Goal: Task Accomplishment & Management: Use online tool/utility

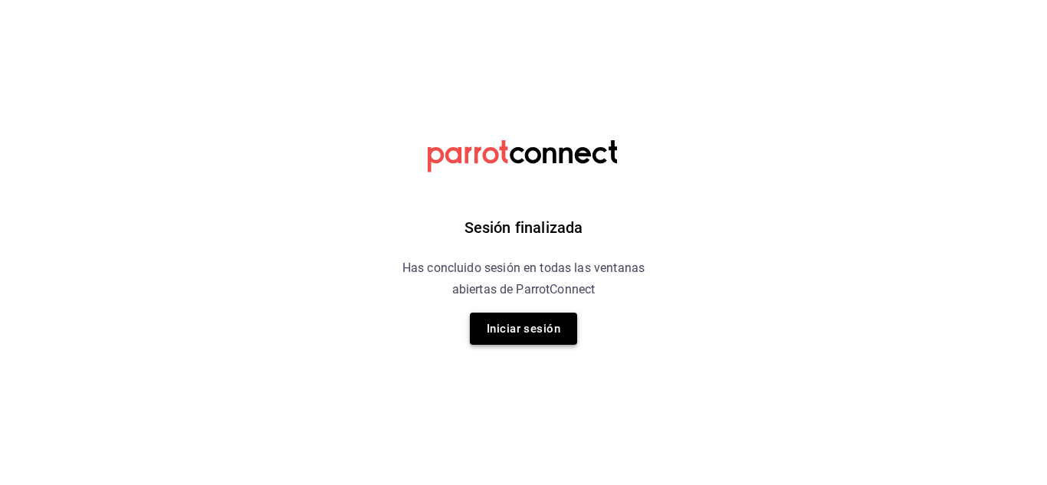
click at [526, 332] on button "Iniciar sesión" at bounding box center [523, 329] width 107 height 32
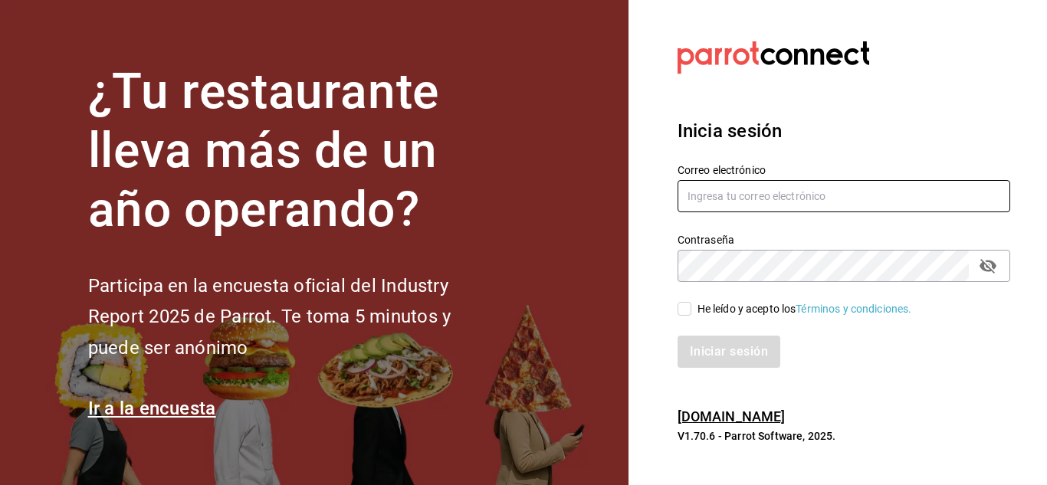
click at [722, 193] on input "text" at bounding box center [843, 196] width 333 height 32
type input "[EMAIL_ADDRESS][DOMAIN_NAME]"
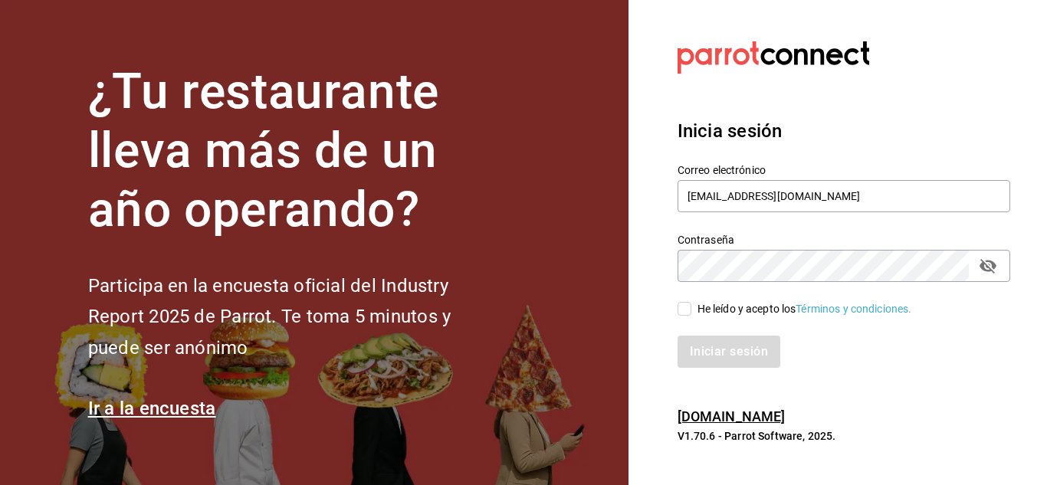
click at [676, 309] on div "He leído y acepto los Términos y condiciones." at bounding box center [834, 299] width 351 height 35
click at [684, 312] on input "He leído y acepto los Términos y condiciones." at bounding box center [684, 309] width 14 height 14
checkbox input "true"
click at [716, 359] on button "Iniciar sesión" at bounding box center [729, 352] width 104 height 32
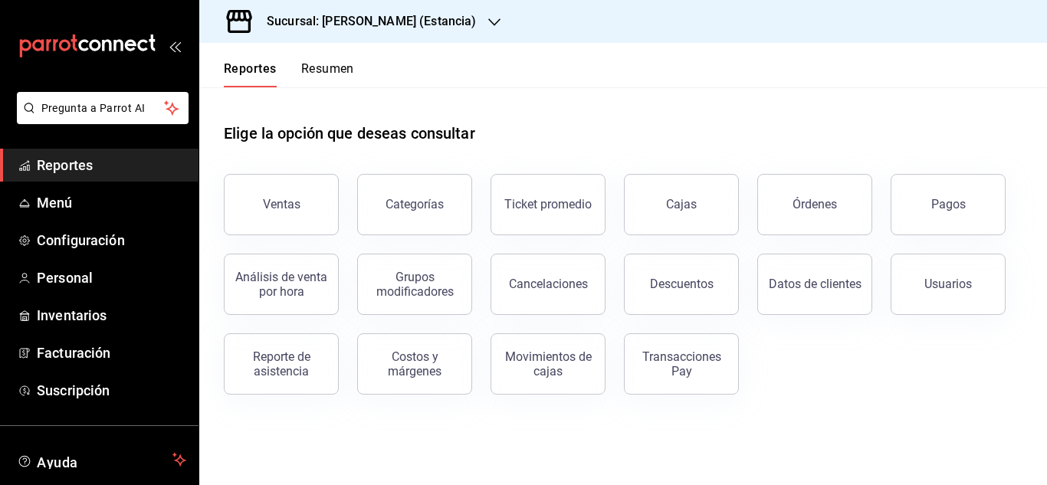
click at [373, 37] on div "Sucursal: Genki Poke (Estancia)" at bounding box center [358, 21] width 295 height 43
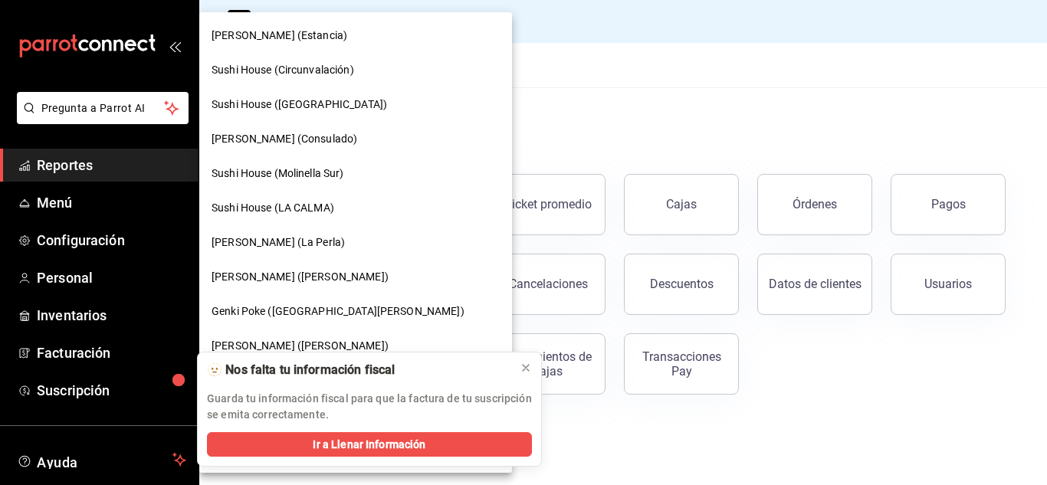
scroll to position [172, 0]
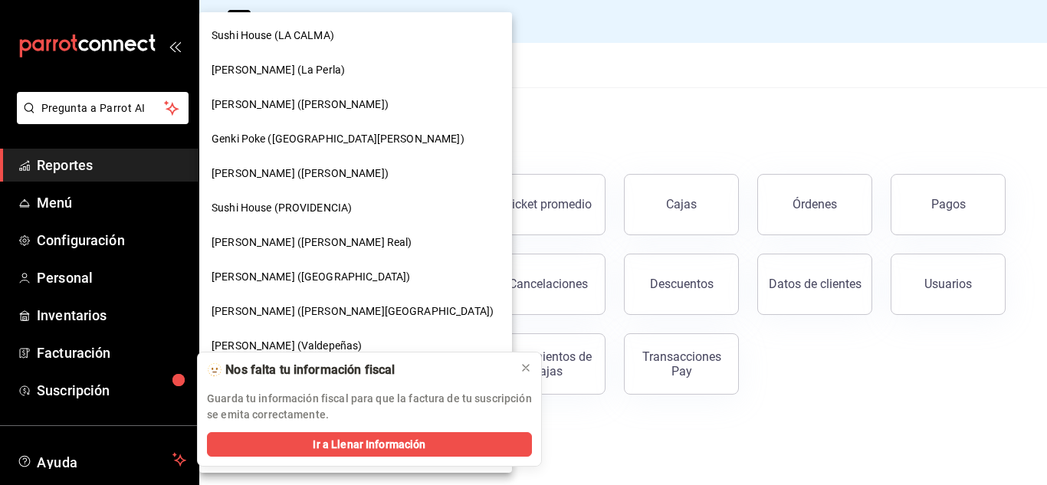
click at [524, 369] on icon at bounding box center [526, 368] width 12 height 12
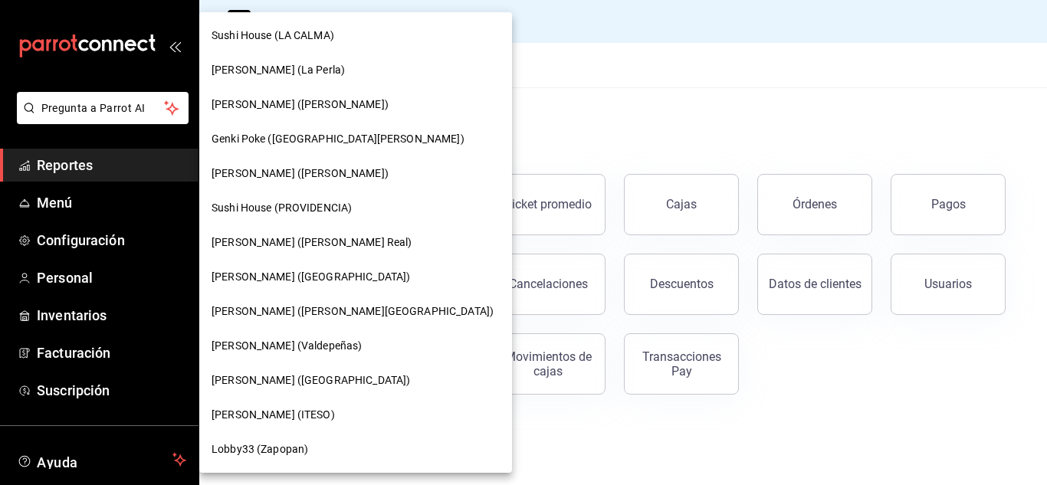
click at [319, 343] on span "Genki Poke (Valdepeñas)" at bounding box center [286, 346] width 150 height 16
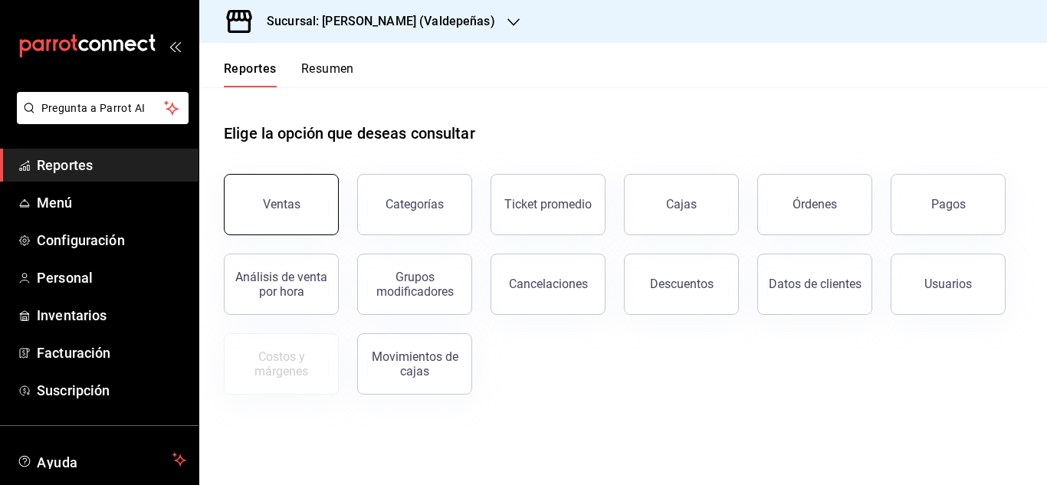
click at [295, 198] on div "Ventas" at bounding box center [282, 204] width 38 height 15
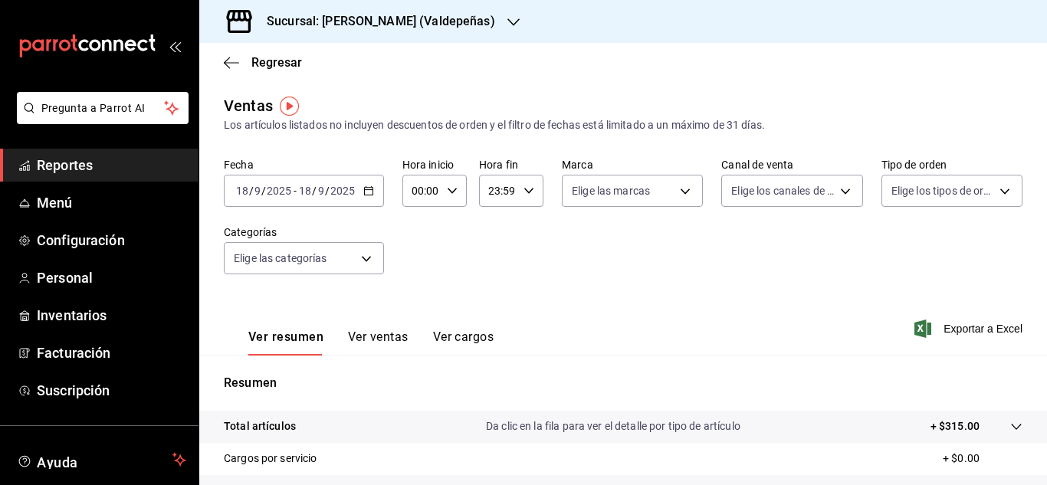
click at [327, 192] on span "/" at bounding box center [327, 191] width 5 height 12
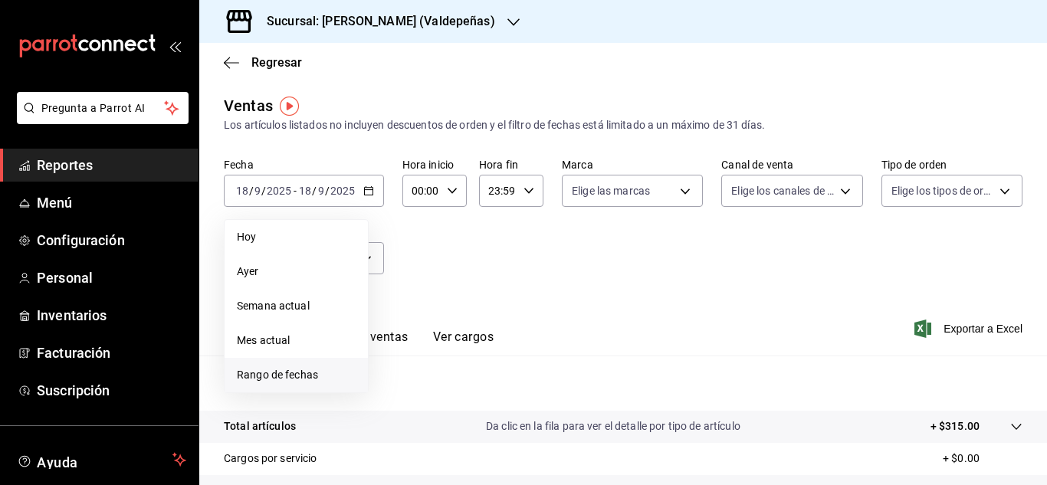
click at [294, 376] on span "Rango de fechas" at bounding box center [296, 375] width 119 height 16
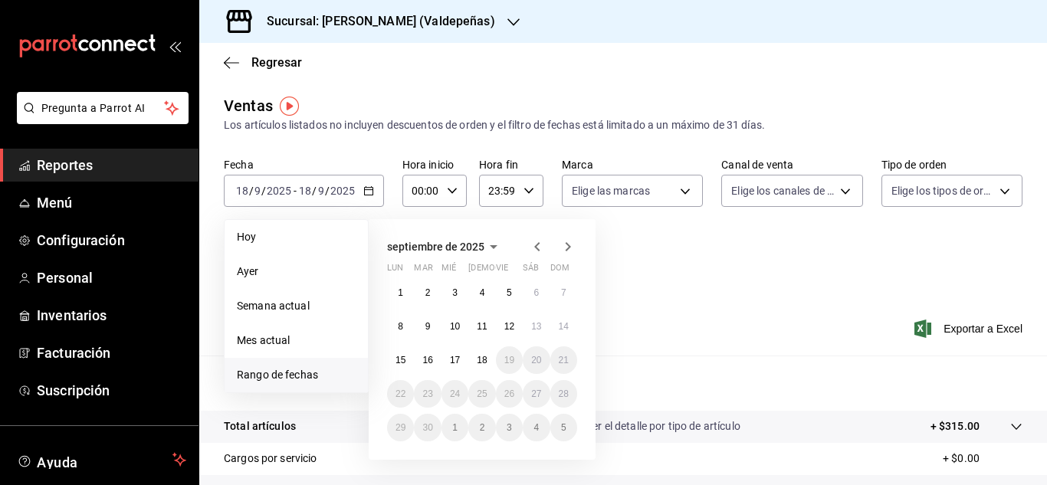
click at [658, 261] on div "Fecha 2025-09-18 18 / 9 / 2025 - 2025-09-18 18 / 9 / 2025 Hoy Ayer Semana actua…" at bounding box center [623, 225] width 798 height 135
